Goal: Task Accomplishment & Management: Use online tool/utility

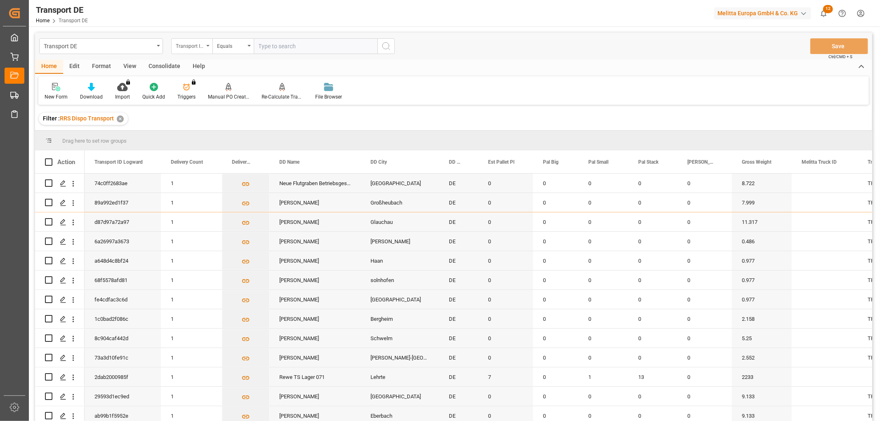
click at [182, 45] on div "Transport ID Logward" at bounding box center [190, 44] width 28 height 9
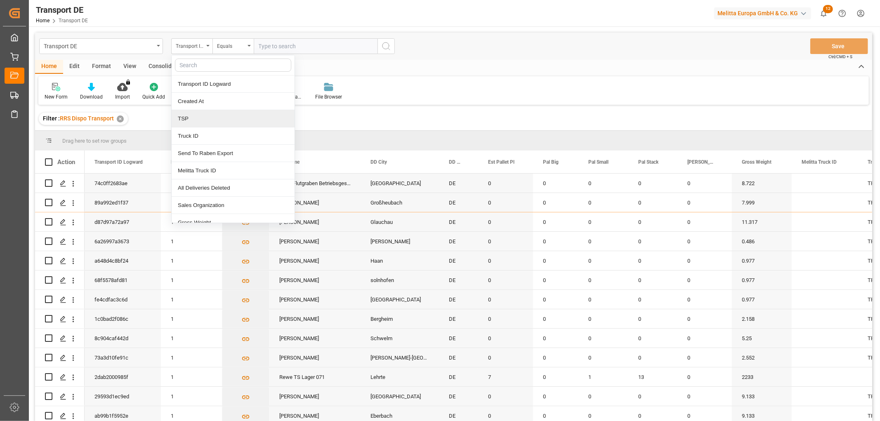
click at [186, 123] on div "TSP" at bounding box center [233, 118] width 123 height 17
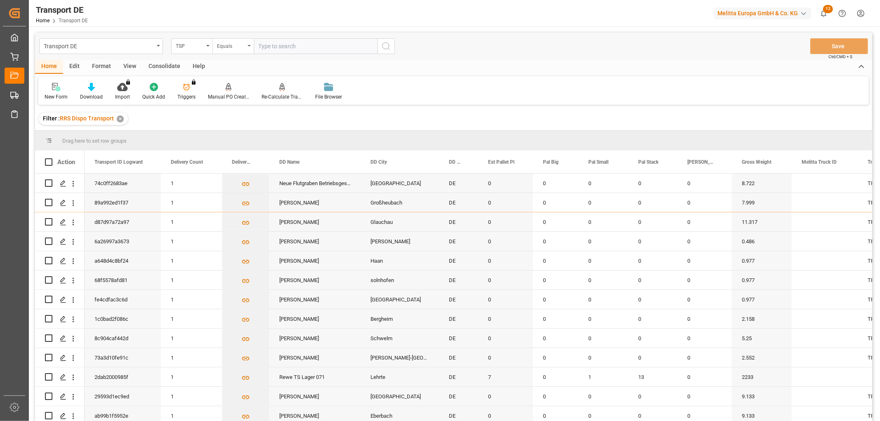
click at [240, 45] on div "Equals" at bounding box center [231, 44] width 28 height 9
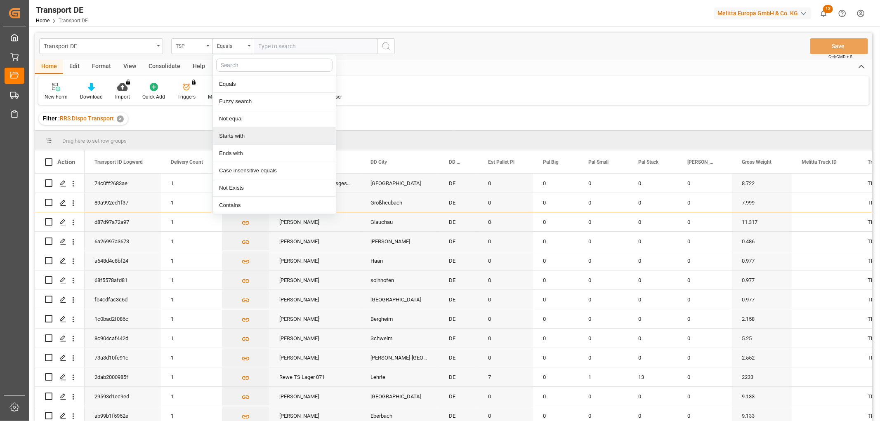
click at [230, 135] on div "Starts with" at bounding box center [274, 135] width 123 height 17
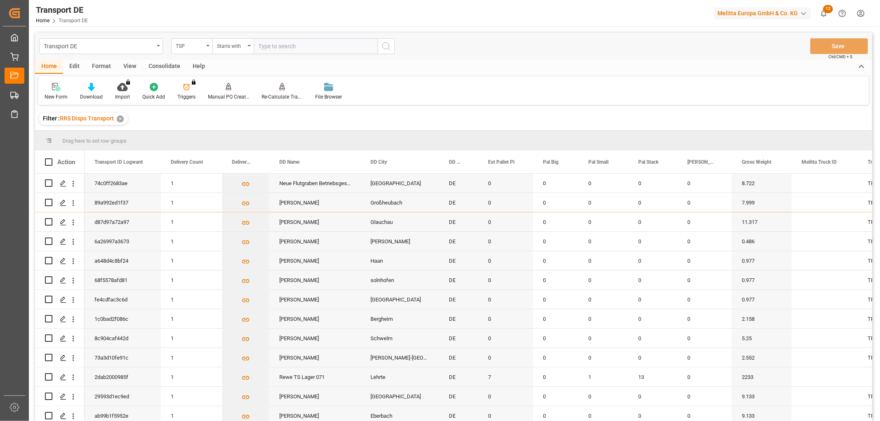
click at [274, 47] on input "text" at bounding box center [316, 46] width 124 height 16
type input "Self pickup DE"
click at [387, 44] on icon "search button" at bounding box center [386, 46] width 10 height 10
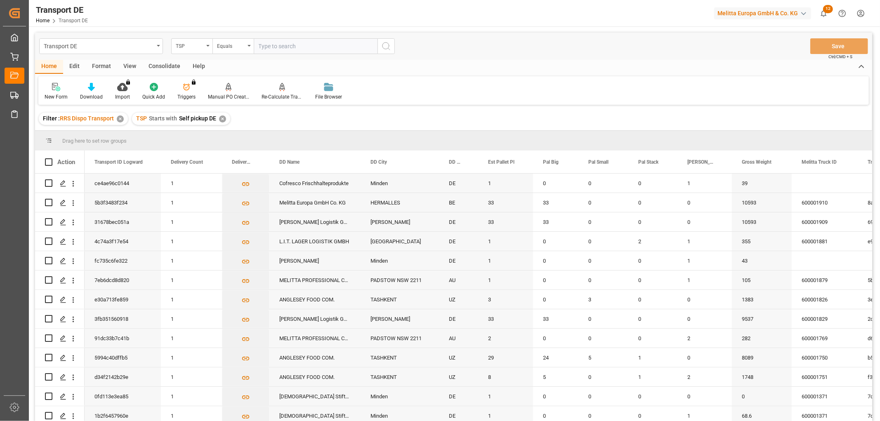
click at [158, 63] on div "Consolidate" at bounding box center [164, 67] width 44 height 14
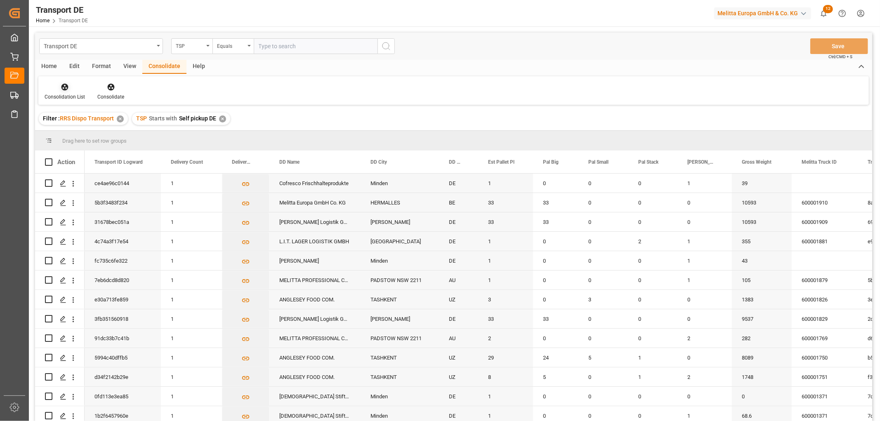
click at [63, 87] on icon at bounding box center [64, 87] width 7 height 7
click at [72, 133] on div "Transport DE TSP Equals Save Ctrl/CMD + S Home Edit Format View Consolidate Hel…" at bounding box center [453, 238] width 837 height 410
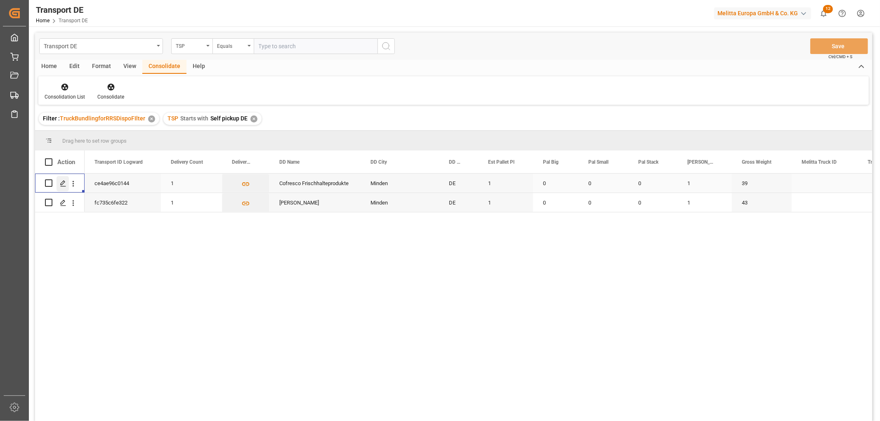
click at [62, 184] on icon "Press SPACE to select this row." at bounding box center [63, 183] width 7 height 7
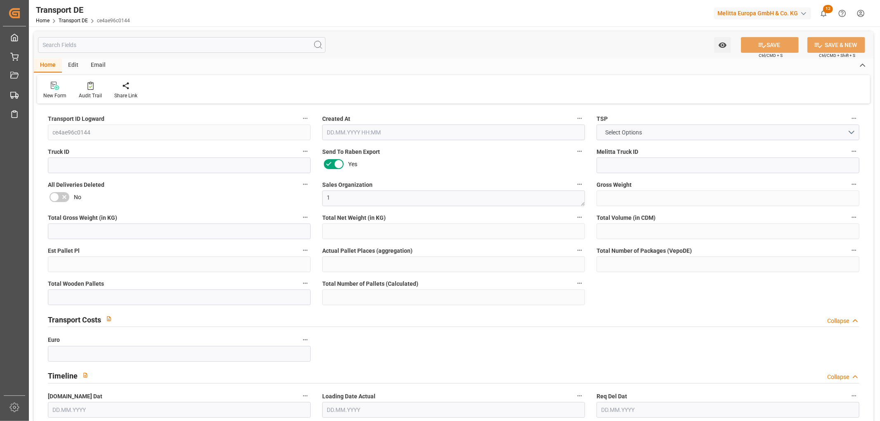
type input "39"
type input "14.394"
type input "8.928"
type input "205.171"
type input "1"
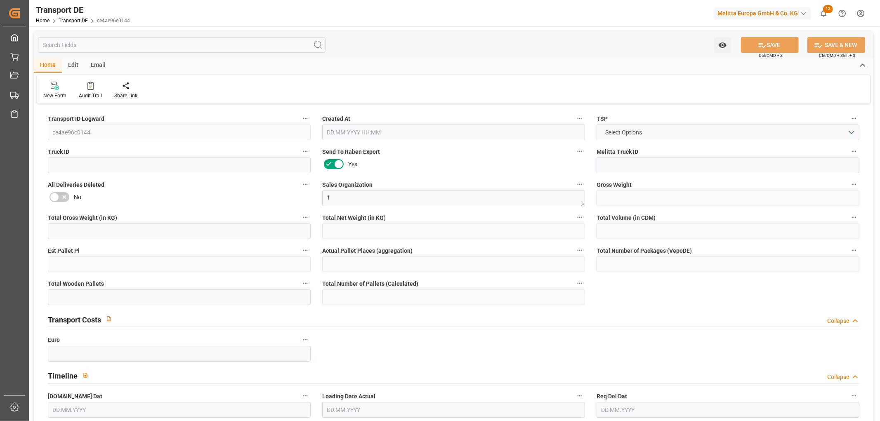
type input "0"
type input "1"
type input "0"
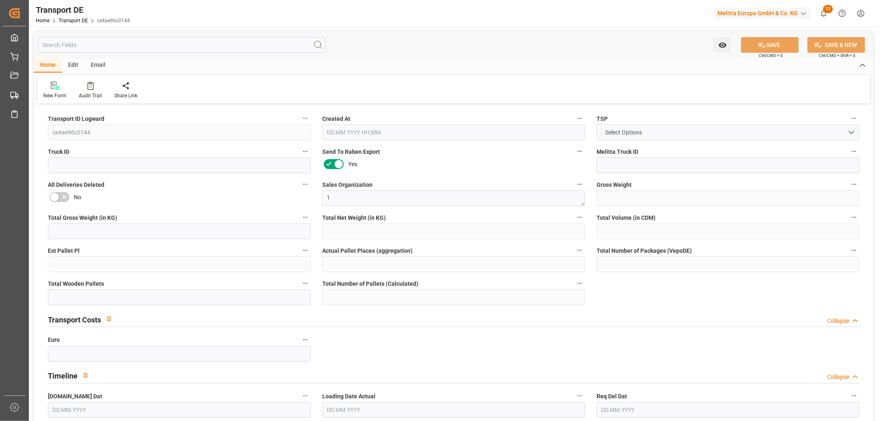
type input "32"
type input "0"
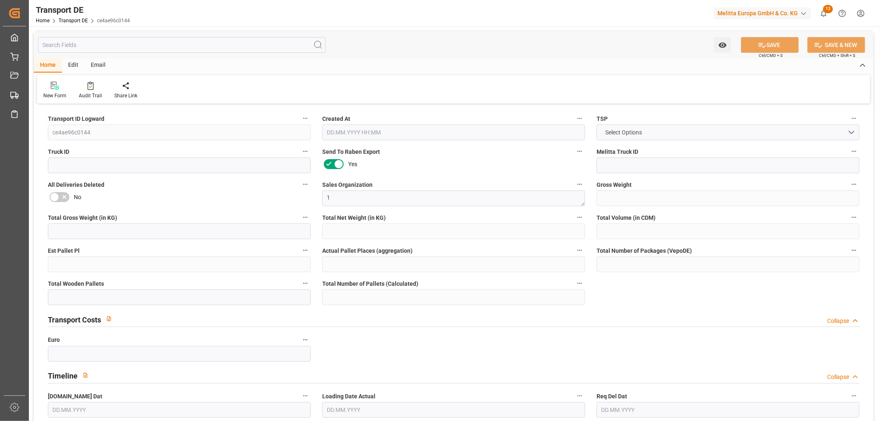
type input "0"
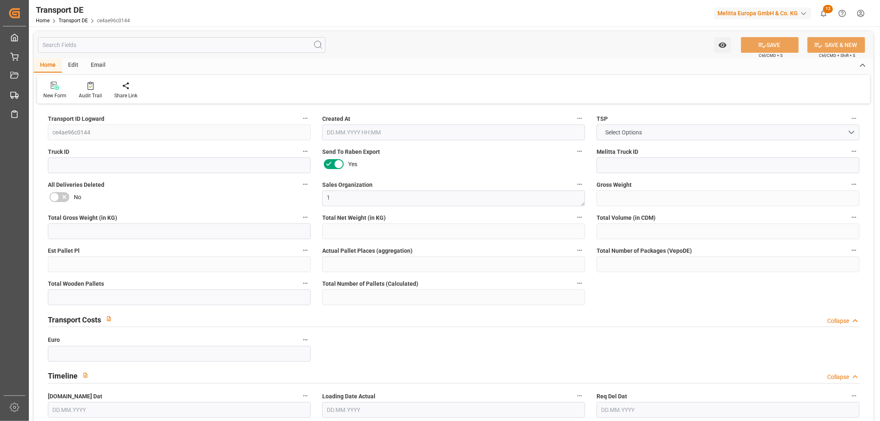
type input "0"
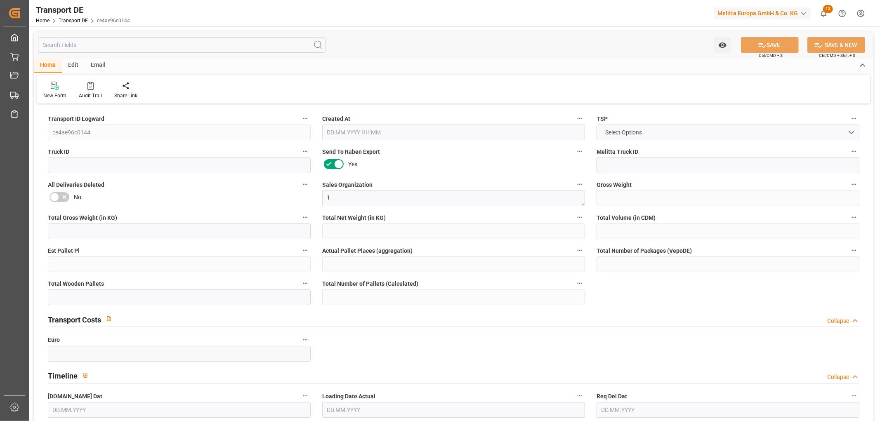
type input "0"
type input "1"
type input "0"
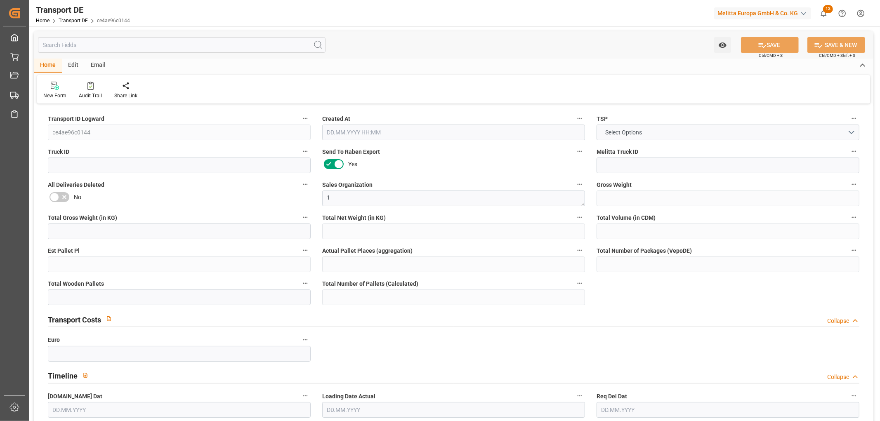
type input "0"
type input "3.039"
type input "0"
type input "[DATE] 10:45"
type input "[DATE]"
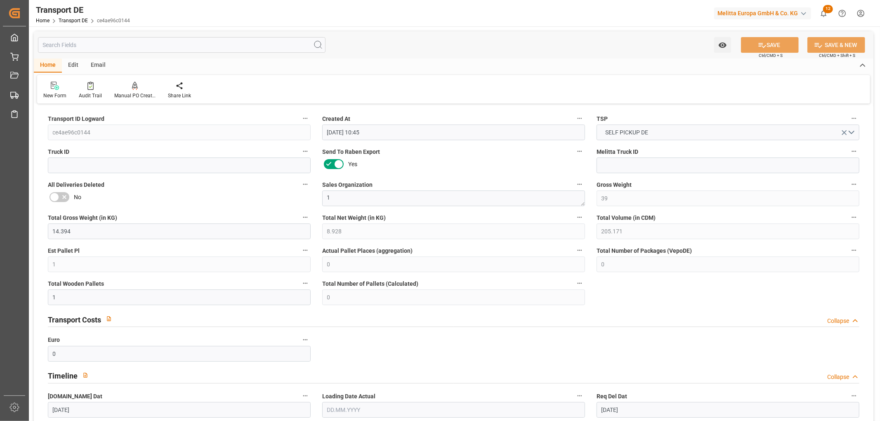
type input "[DATE]"
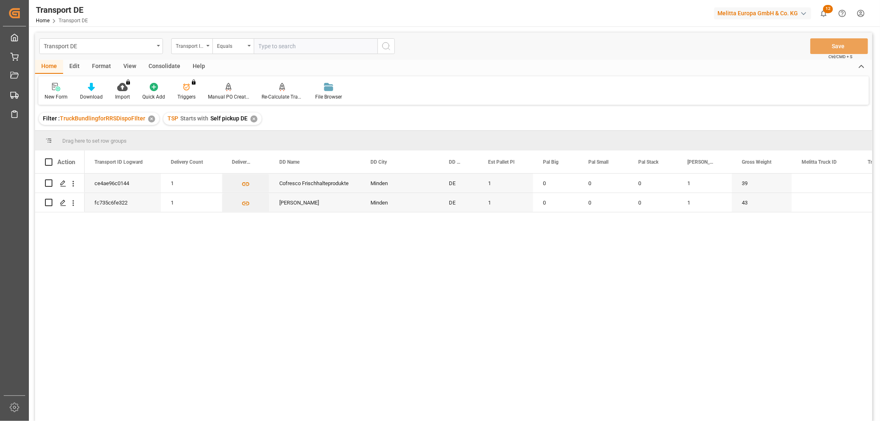
click at [253, 118] on div "✕" at bounding box center [253, 118] width 7 height 7
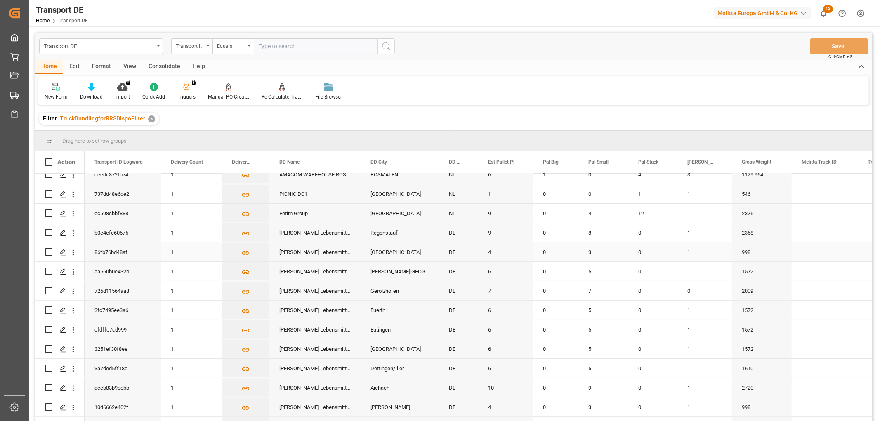
scroll to position [275, 0]
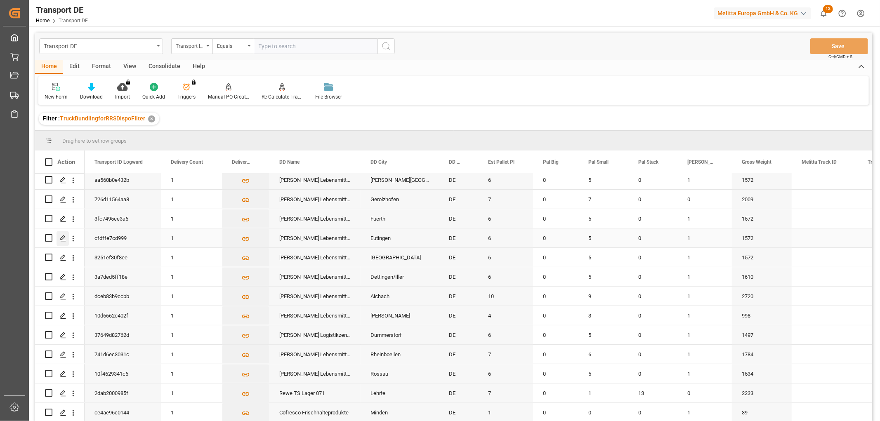
click at [62, 238] on polygon "Press SPACE to select this row." at bounding box center [63, 238] width 4 height 4
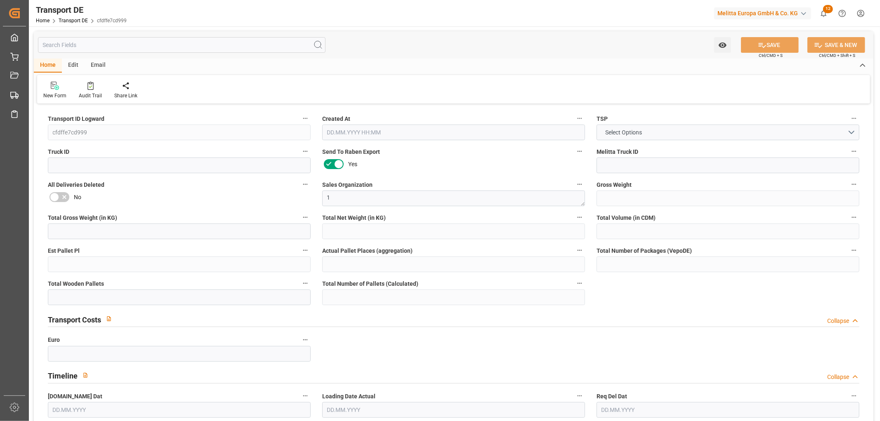
type input "1572"
type input "1055.32"
type input "979.72"
type input "4812.72"
type input "6"
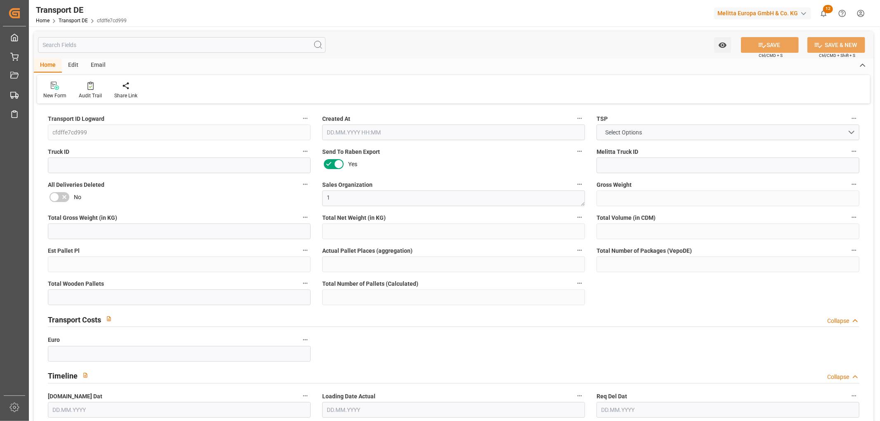
type input "0"
type input "6"
type input "7"
type input "0"
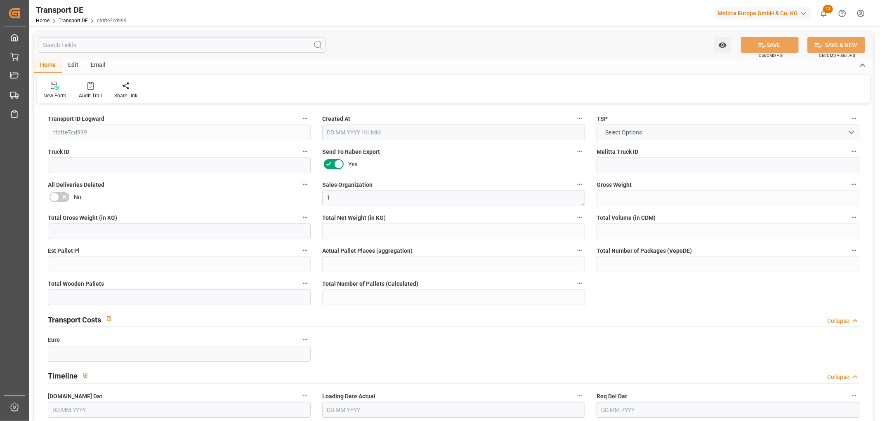
type input "72"
type input "0"
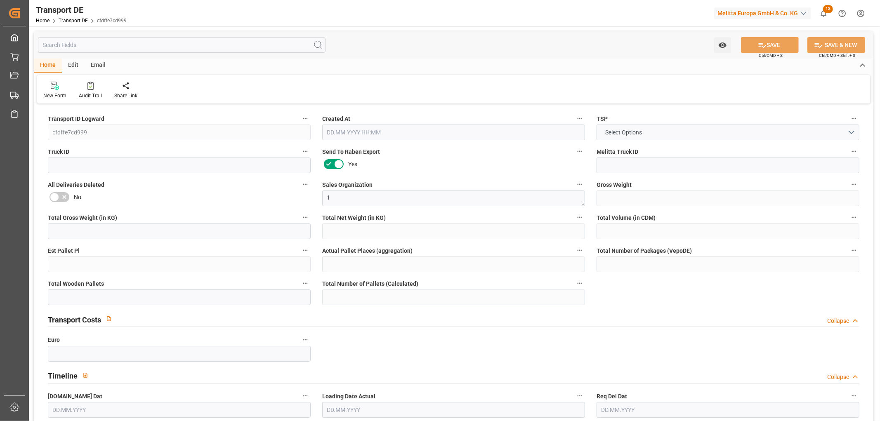
type input "0"
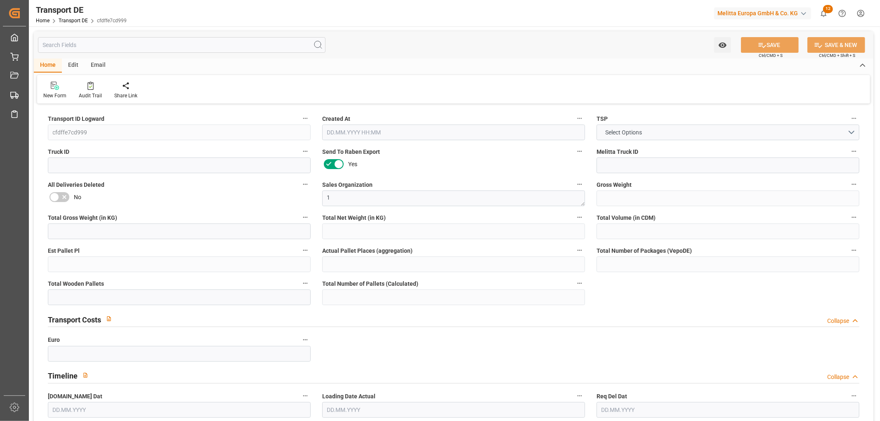
type input "0"
type input "5"
type input "0"
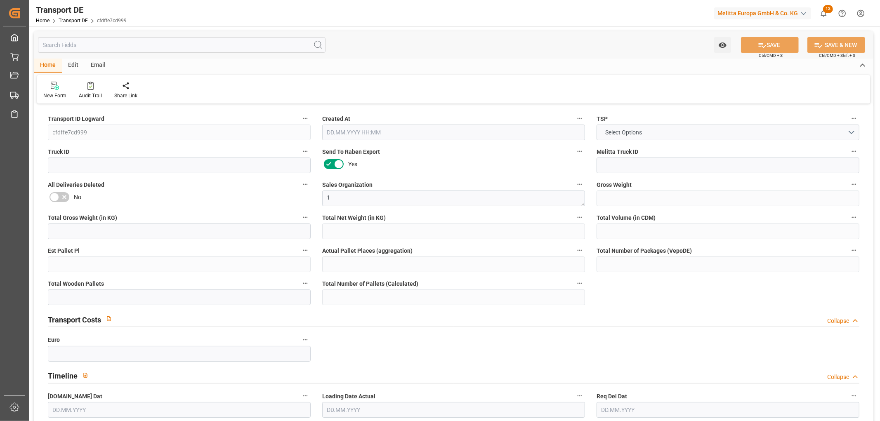
type input "0"
type input "1"
type input "0"
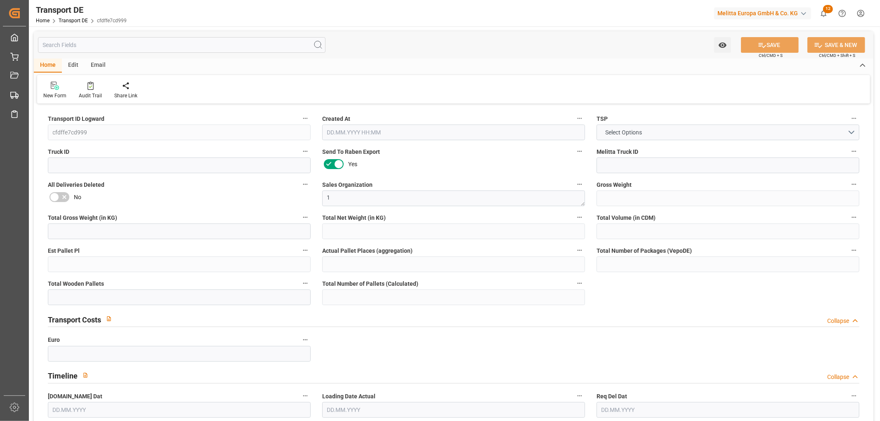
type input "840"
type input "372.499"
type input "293.65"
type input "[DATE] 11:32"
type input "[DATE]"
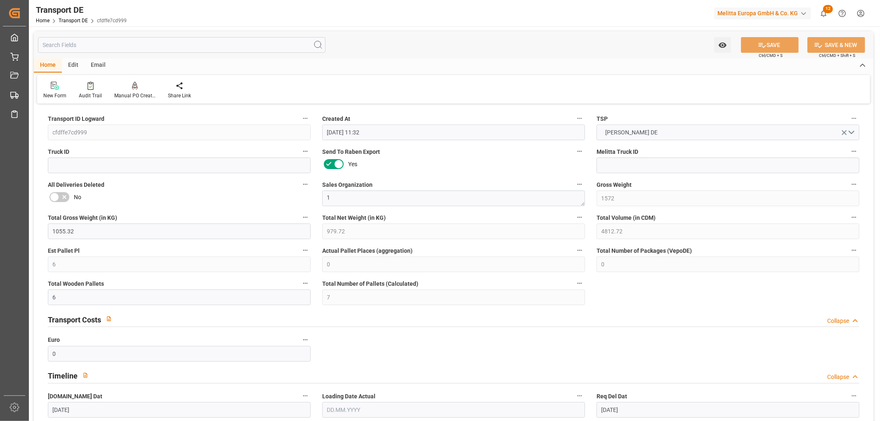
type input "[DATE]"
